Goal: Book appointment/travel/reservation

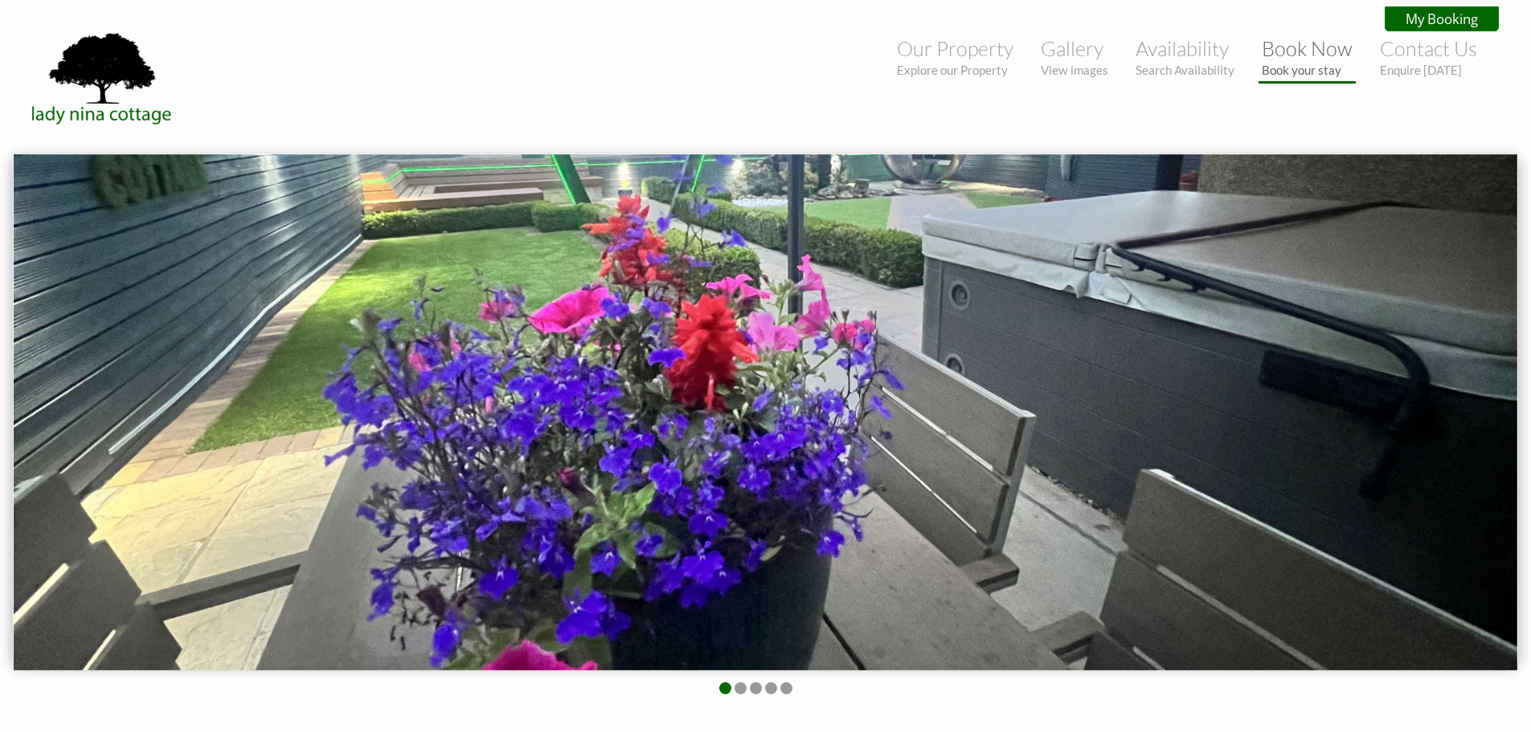
click at [1282, 55] on link "Book Now Book your stay" at bounding box center [1307, 56] width 91 height 41
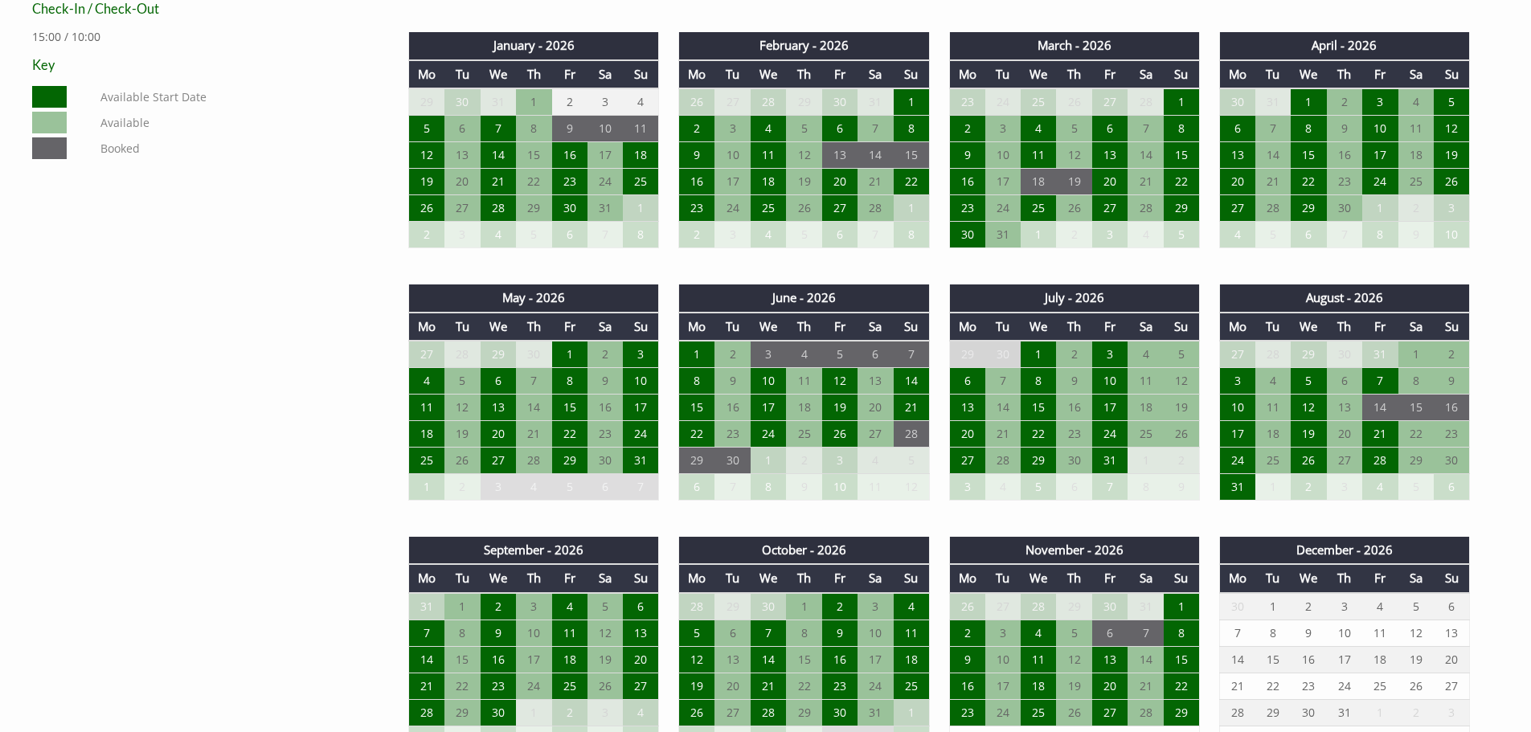
scroll to position [1045, 0]
click at [567, 405] on td "15" at bounding box center [569, 408] width 35 height 27
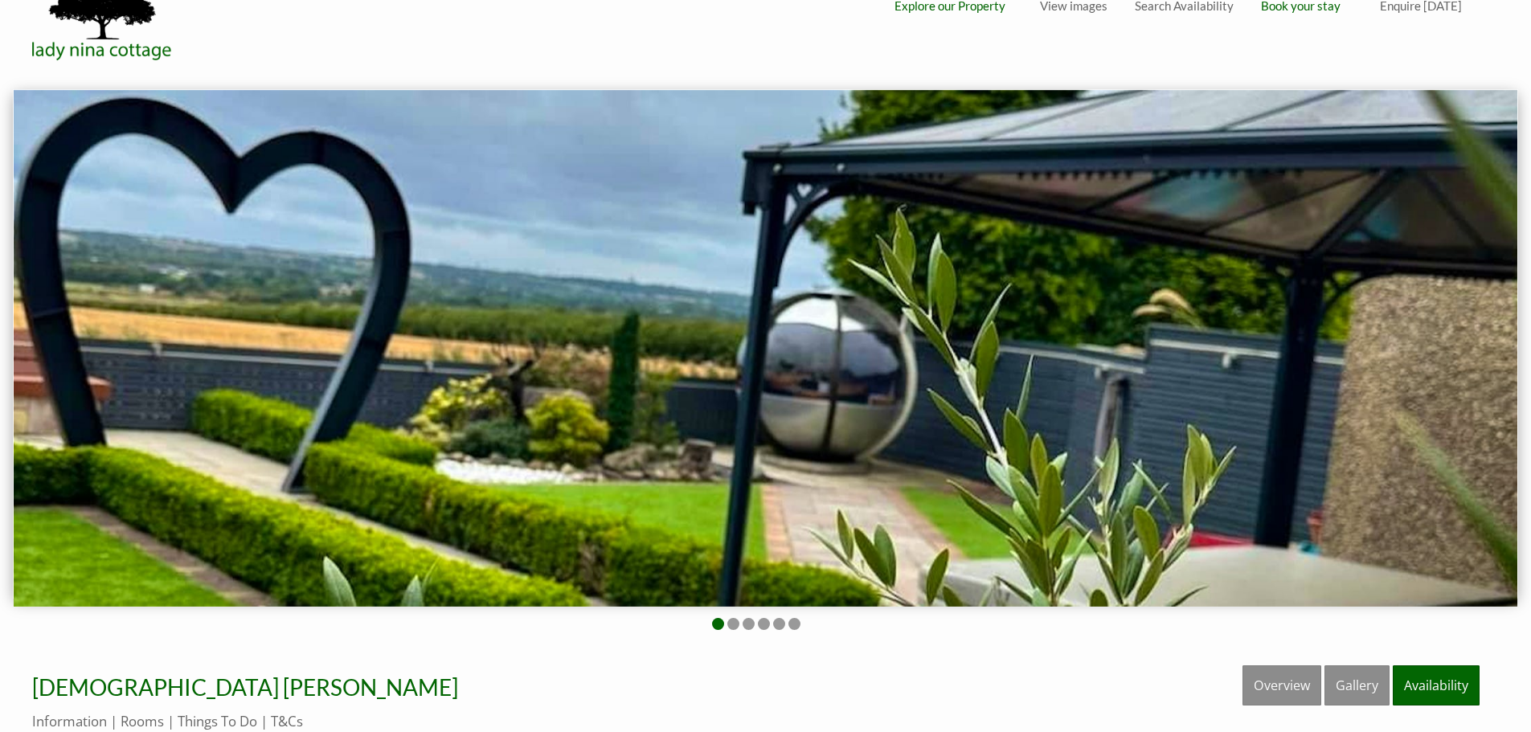
scroll to position [0, 0]
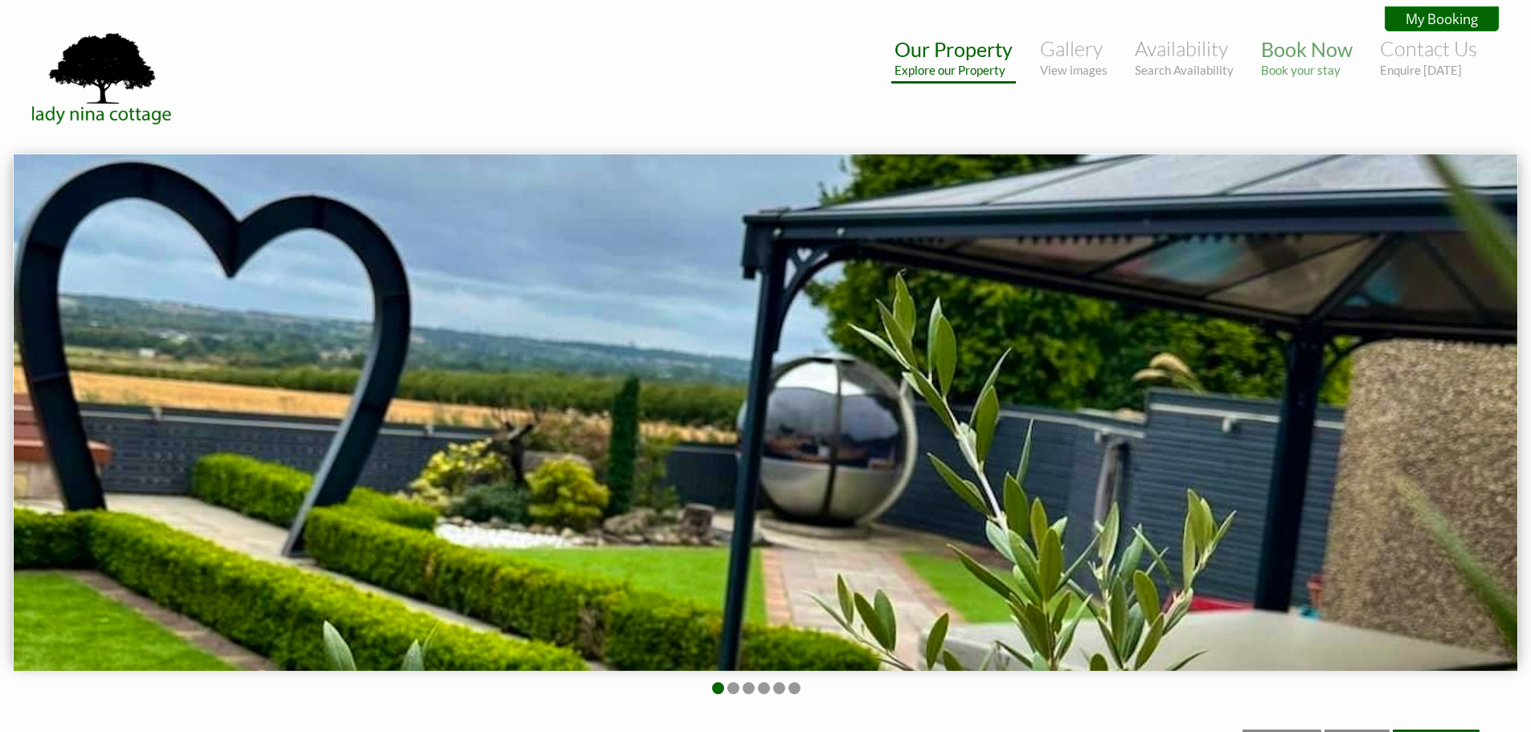
click at [976, 58] on link "Our Property Explore our Property" at bounding box center [954, 57] width 118 height 40
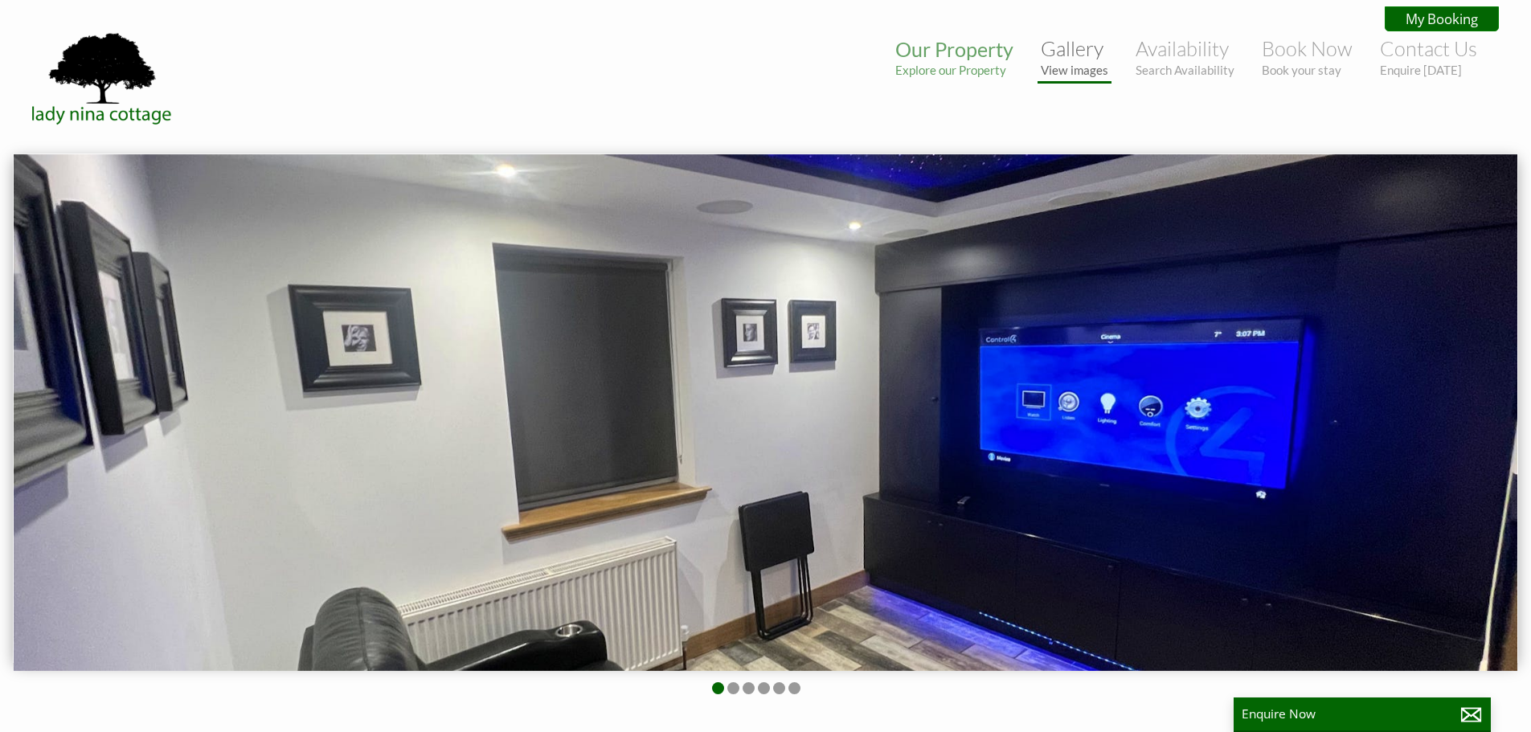
click at [1060, 51] on link "Gallery View images" at bounding box center [1075, 56] width 68 height 41
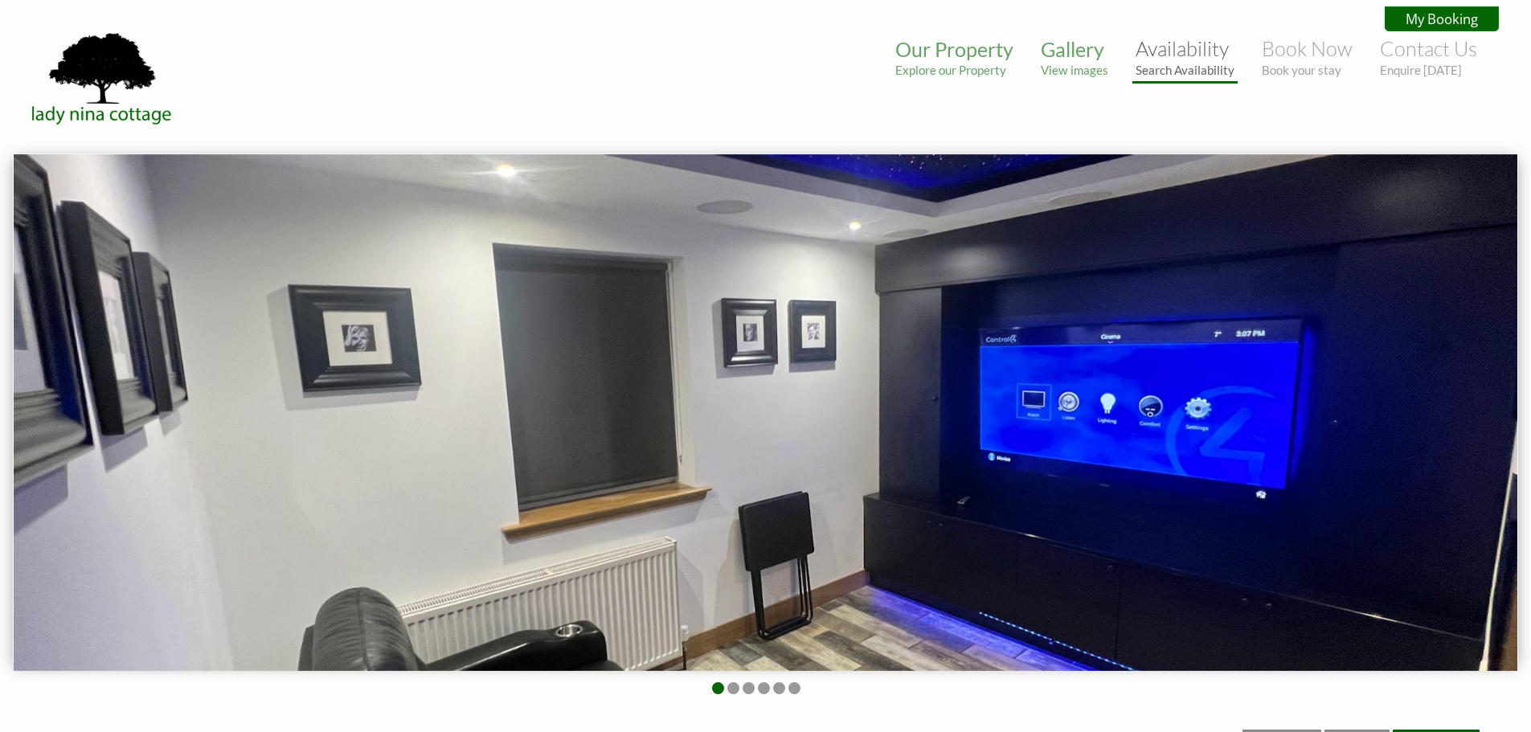
click at [1171, 47] on link "Availability Search Availability" at bounding box center [1185, 56] width 99 height 41
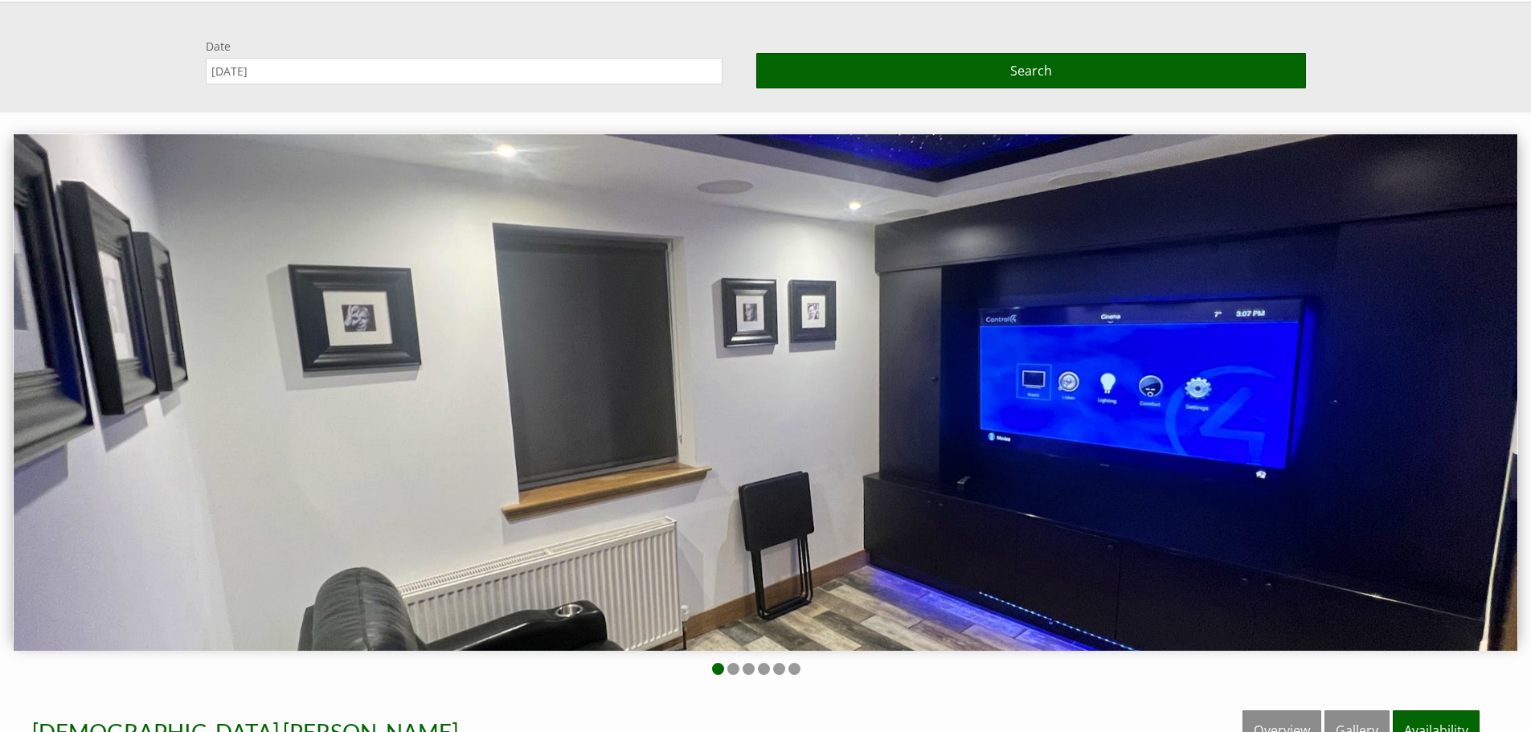
scroll to position [154, 0]
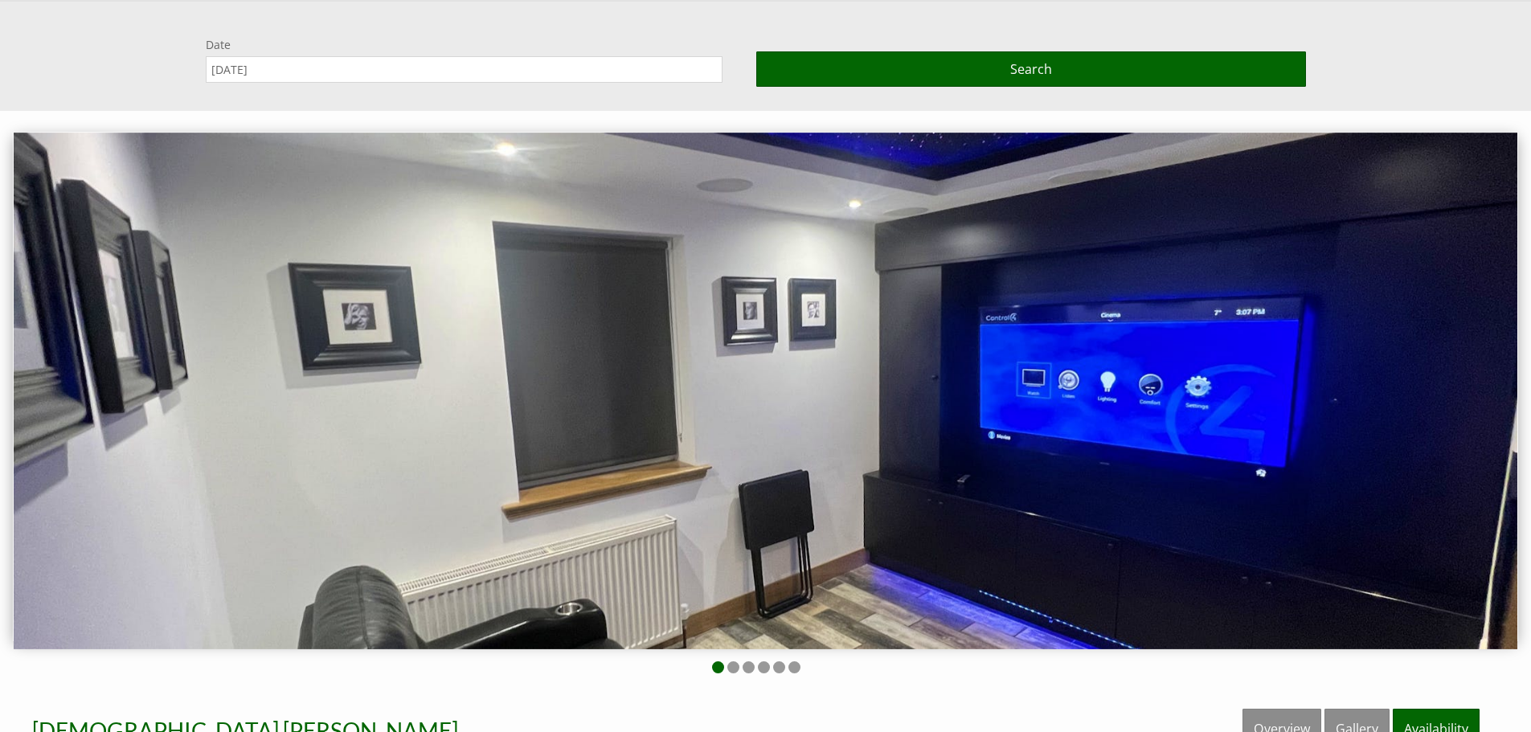
click at [345, 66] on input "[DATE]" at bounding box center [464, 69] width 517 height 27
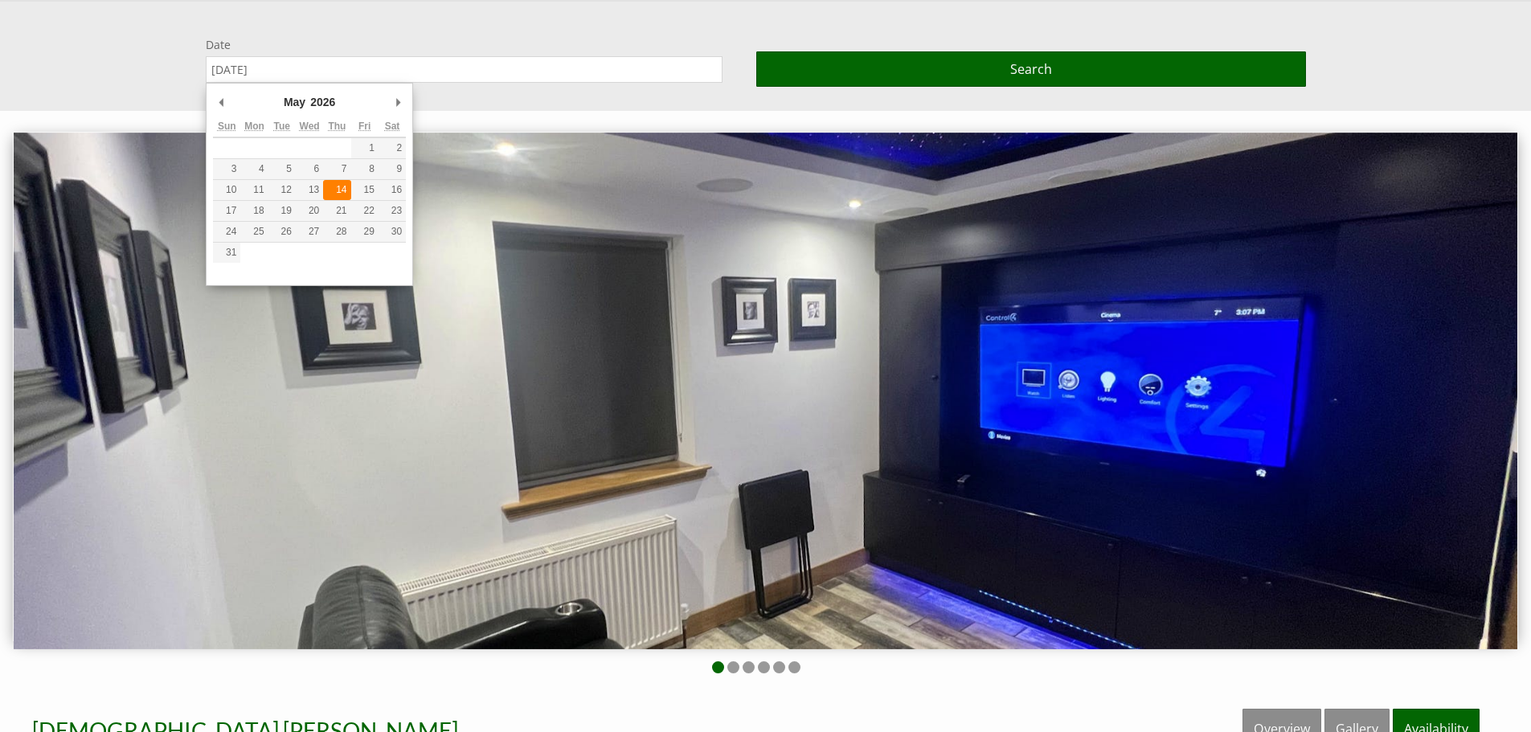
type input "[DATE]"
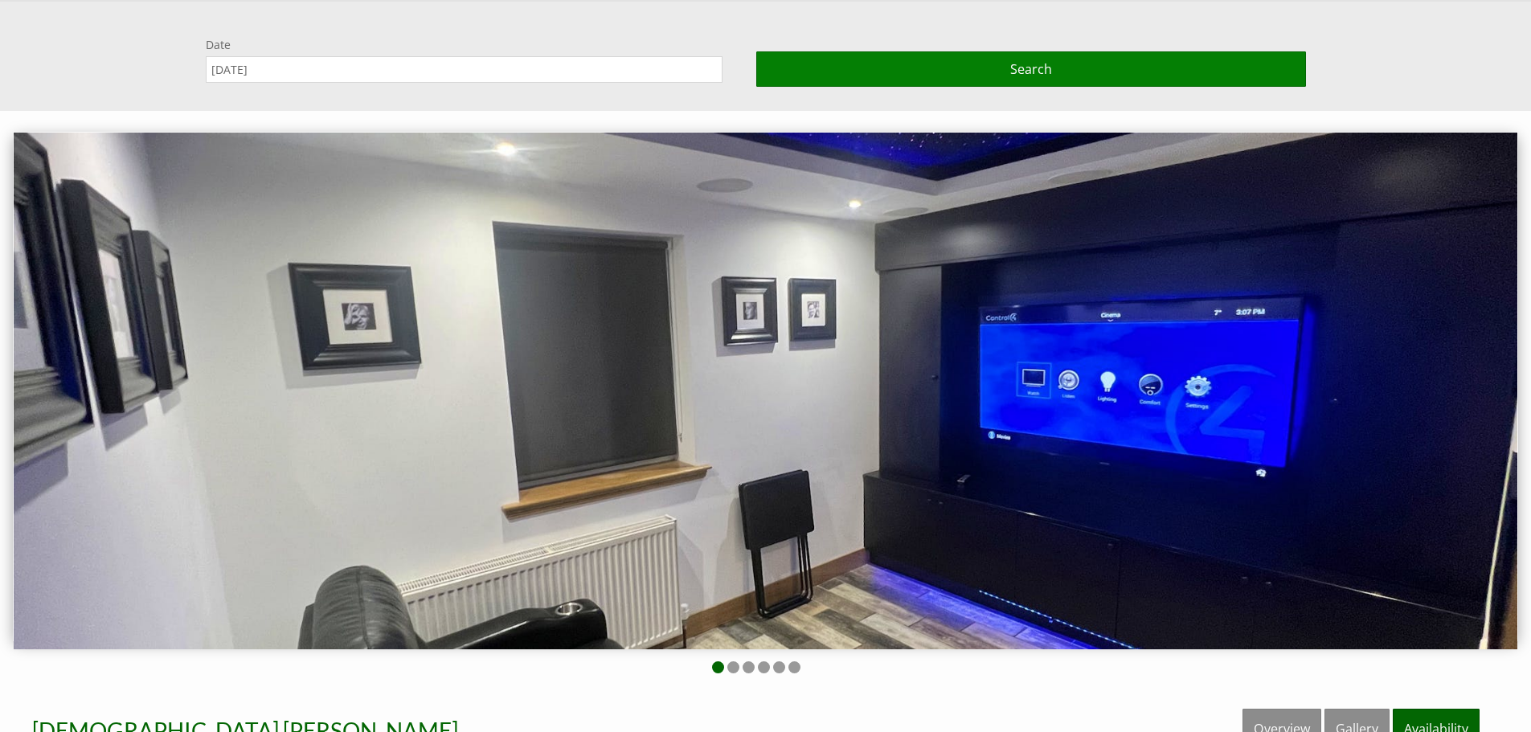
click at [1006, 63] on button "Search" at bounding box center [1031, 68] width 550 height 35
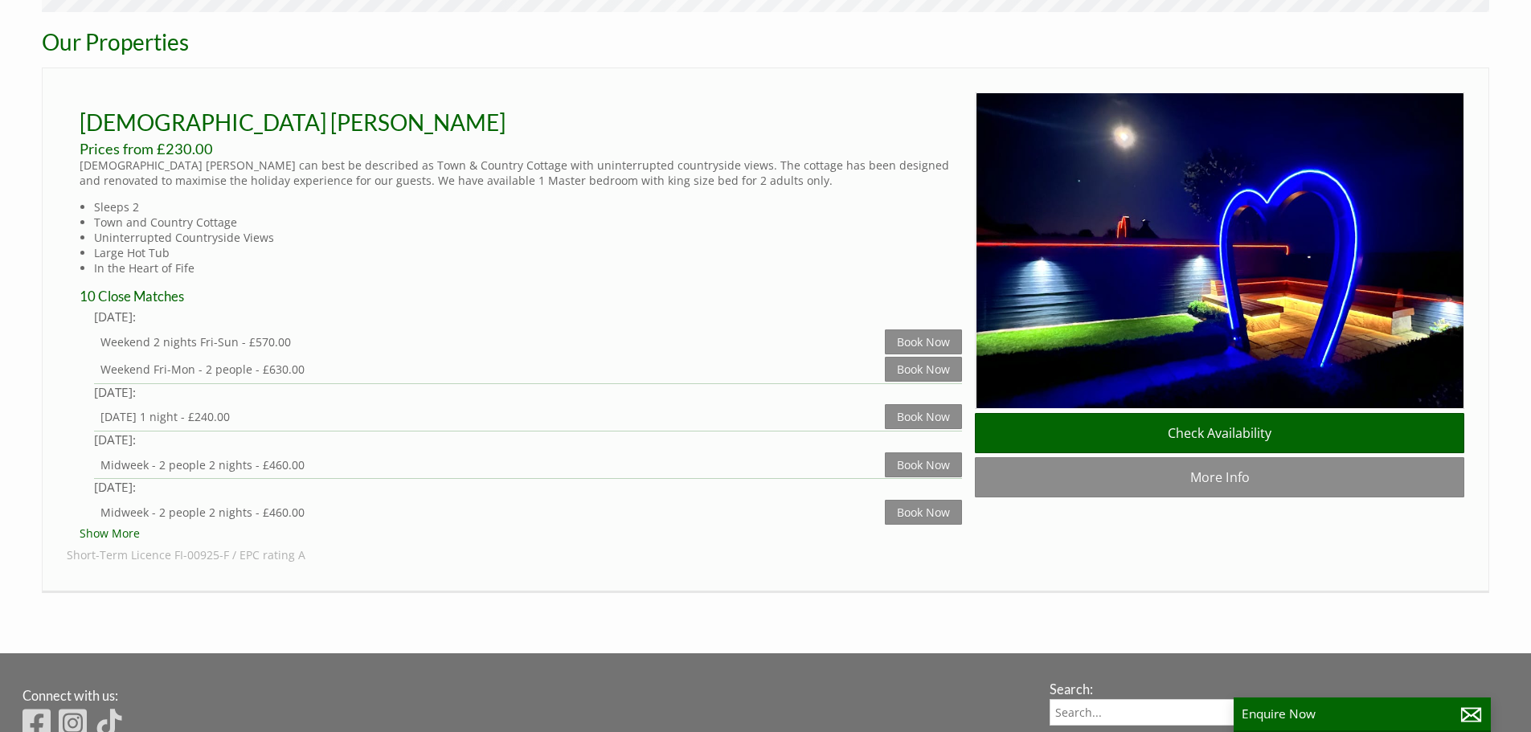
scroll to position [965, 0]
